Goal: Find specific page/section

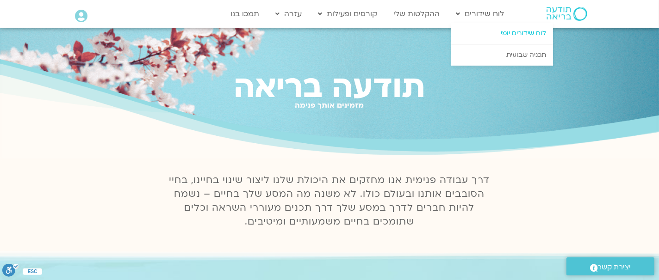
click at [519, 33] on link "לוח שידורים יומי" at bounding box center [502, 33] width 102 height 21
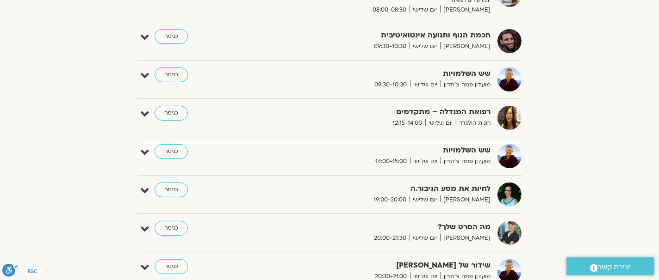
scroll to position [389, 0]
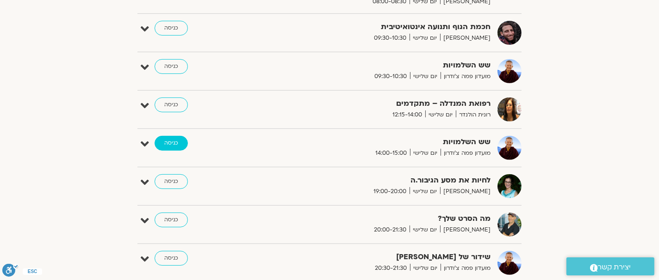
click at [175, 140] on link "כניסה" at bounding box center [171, 143] width 33 height 15
